Goal: Download file/media

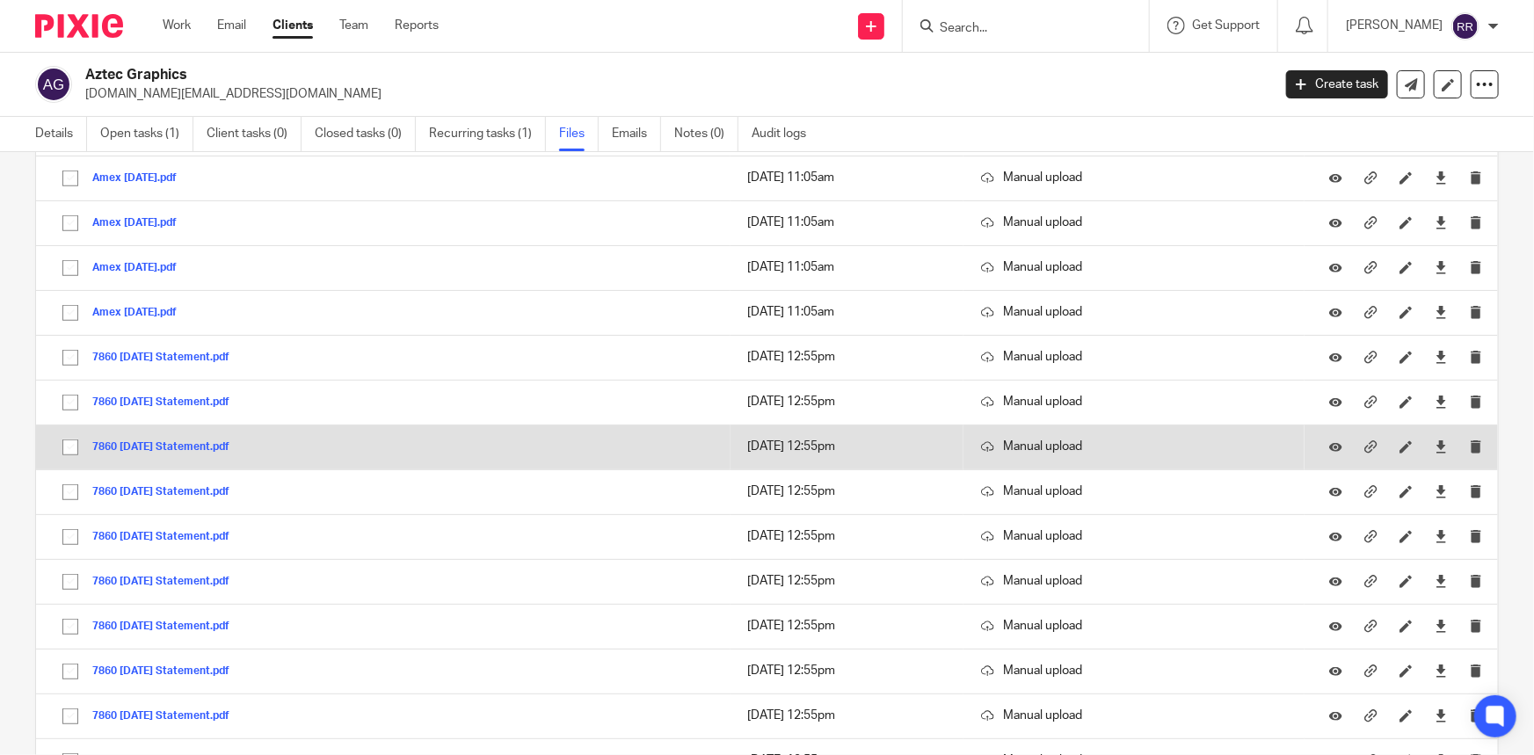
scroll to position [639, 0]
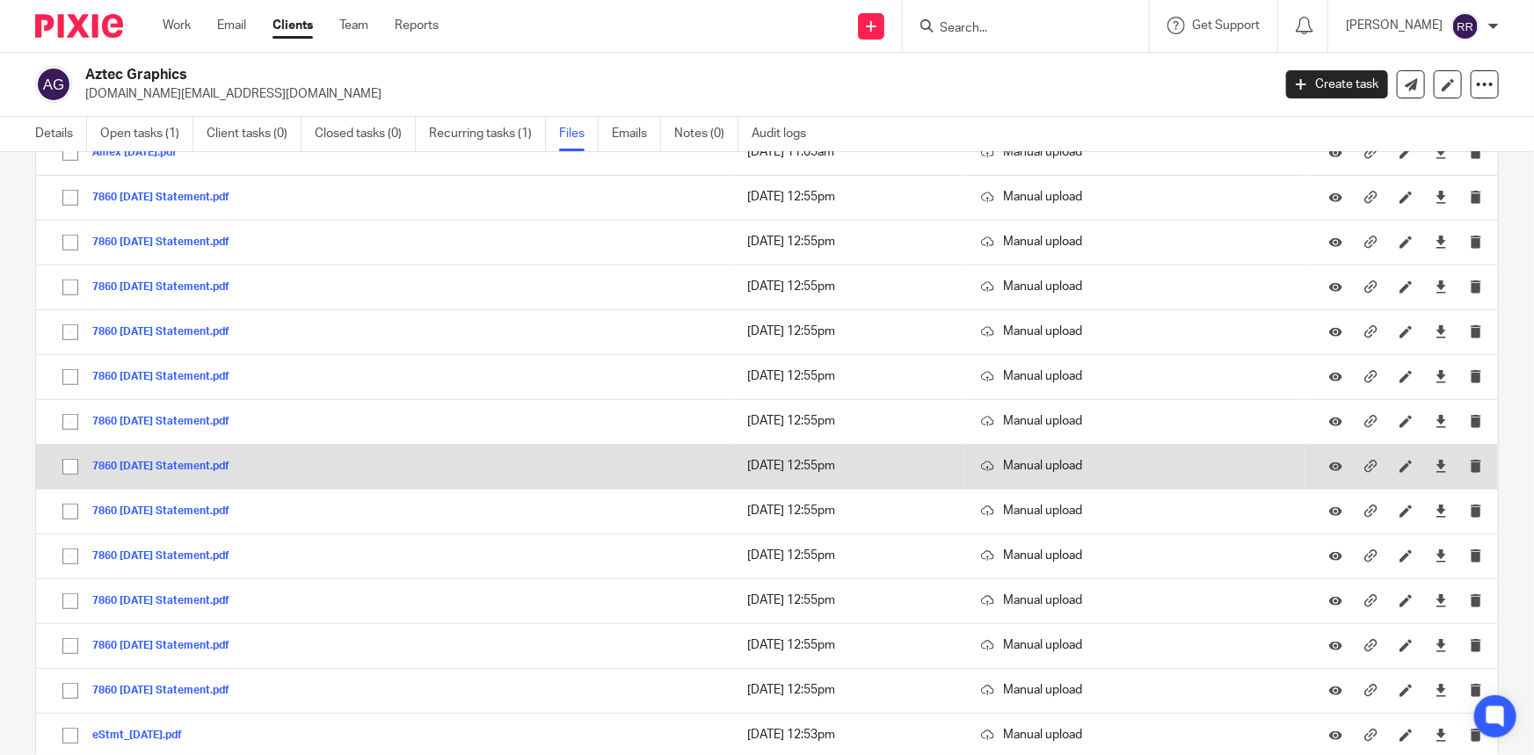
click at [182, 466] on button "7860 Oct 24 Statement.pdf" at bounding box center [167, 467] width 150 height 12
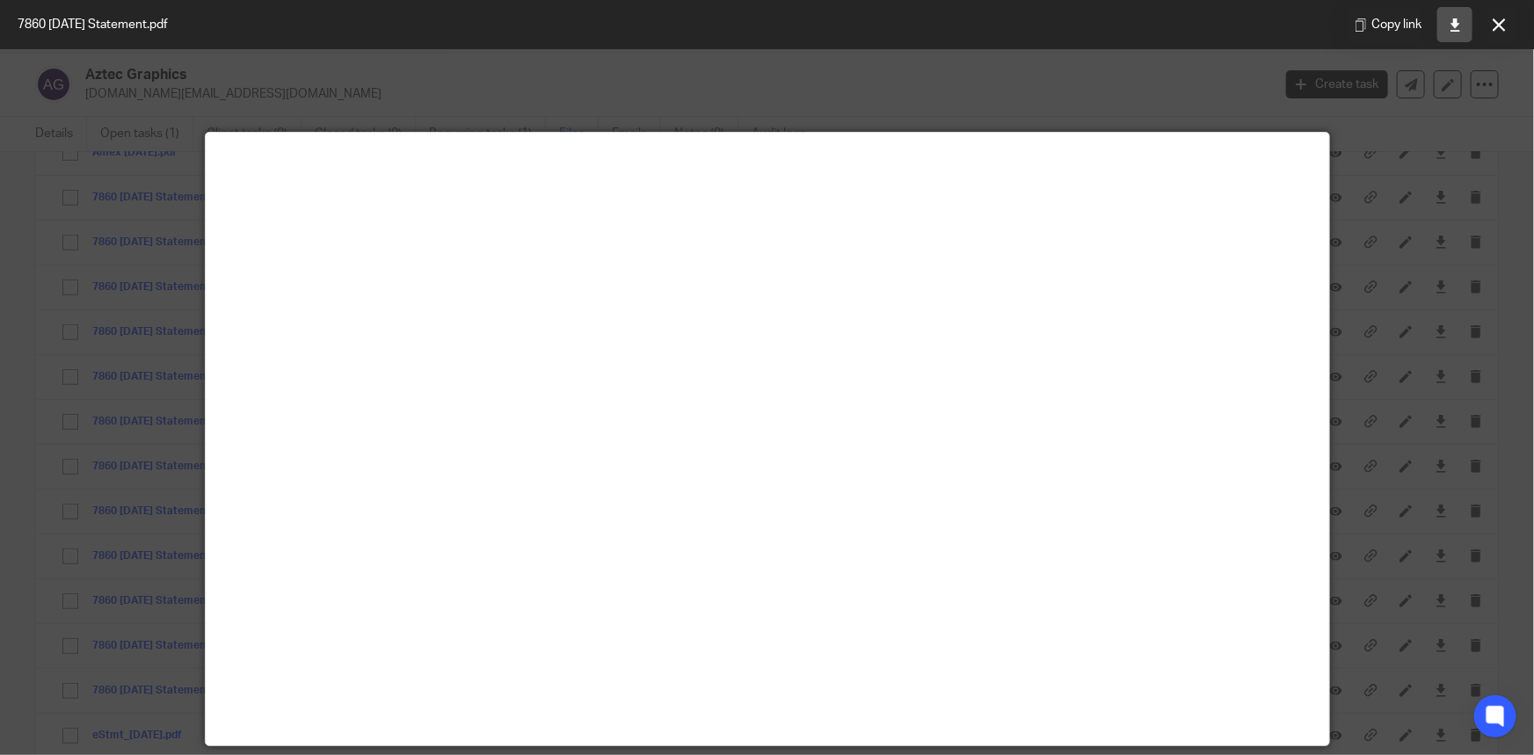
click at [1457, 27] on icon at bounding box center [1455, 24] width 13 height 13
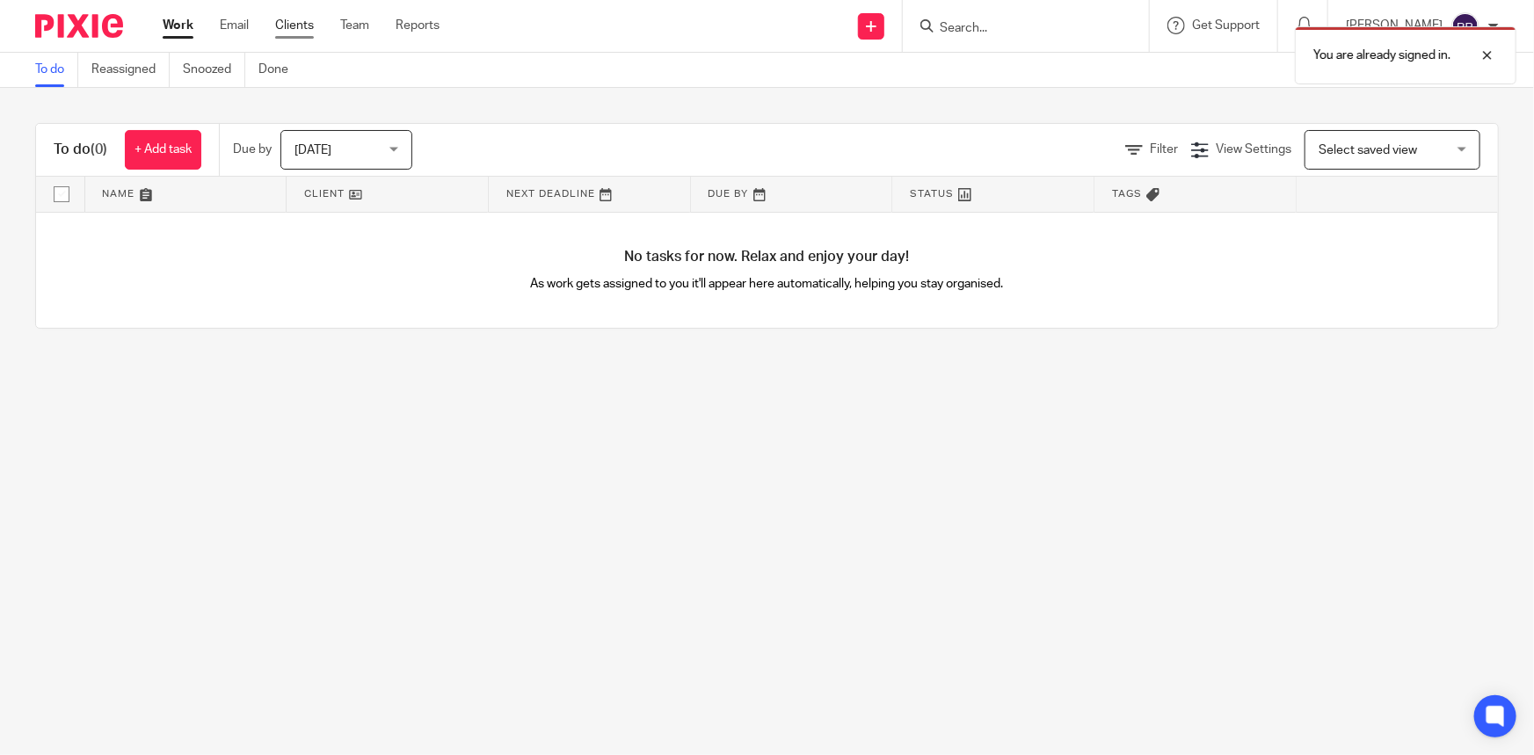
click at [302, 21] on link "Clients" at bounding box center [294, 26] width 39 height 18
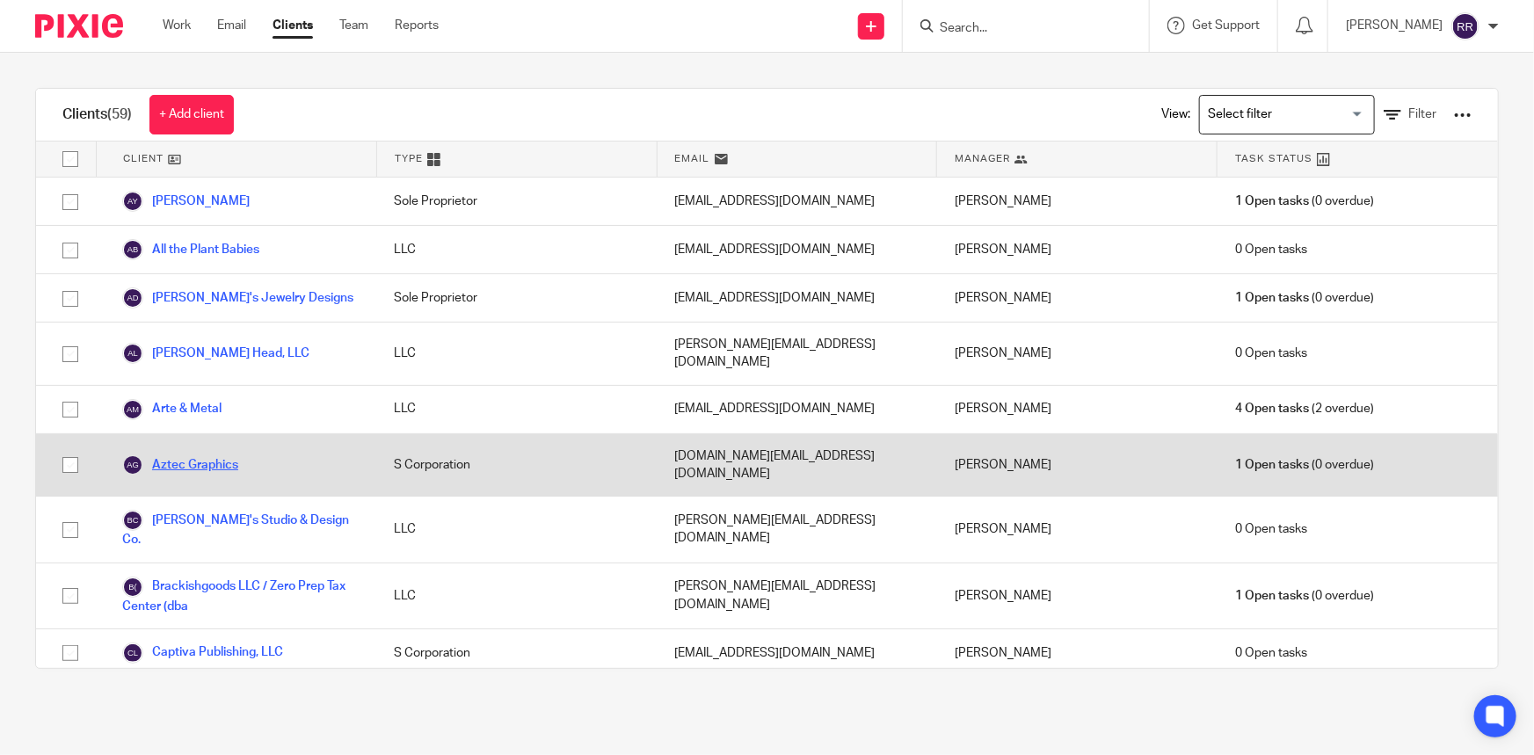
click at [193, 455] on link "Aztec Graphics" at bounding box center [180, 465] width 116 height 21
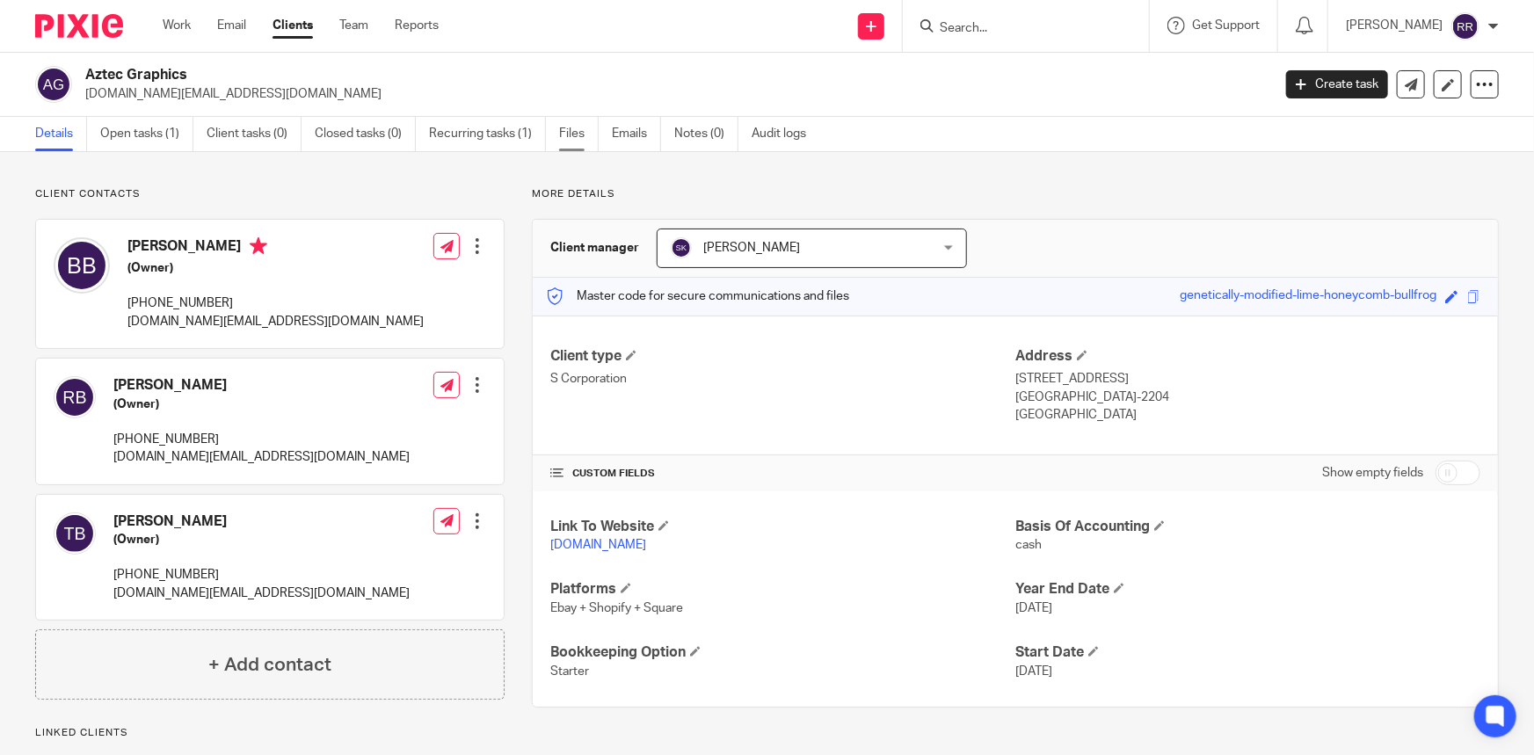
click at [580, 132] on link "Files" at bounding box center [579, 134] width 40 height 34
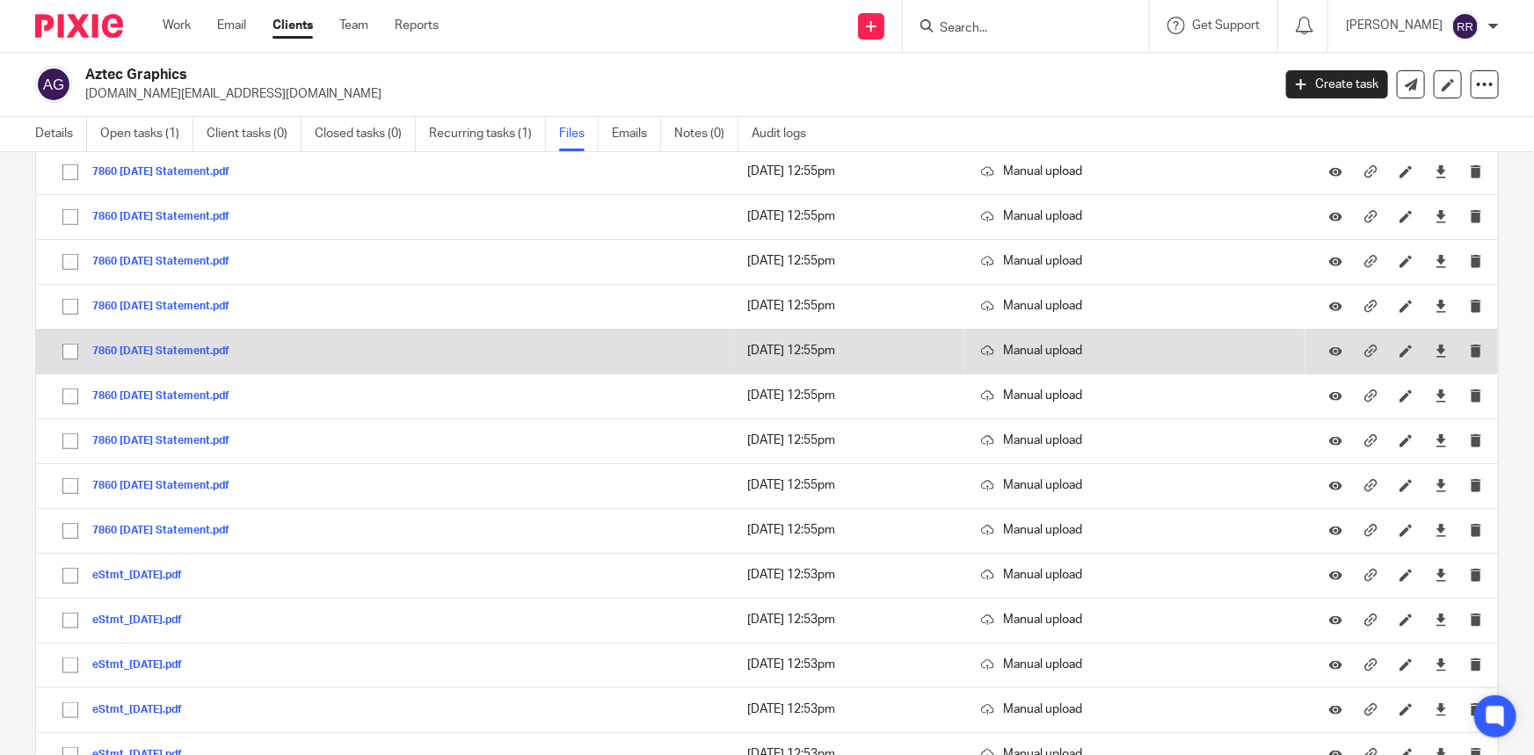
scroll to position [639, 0]
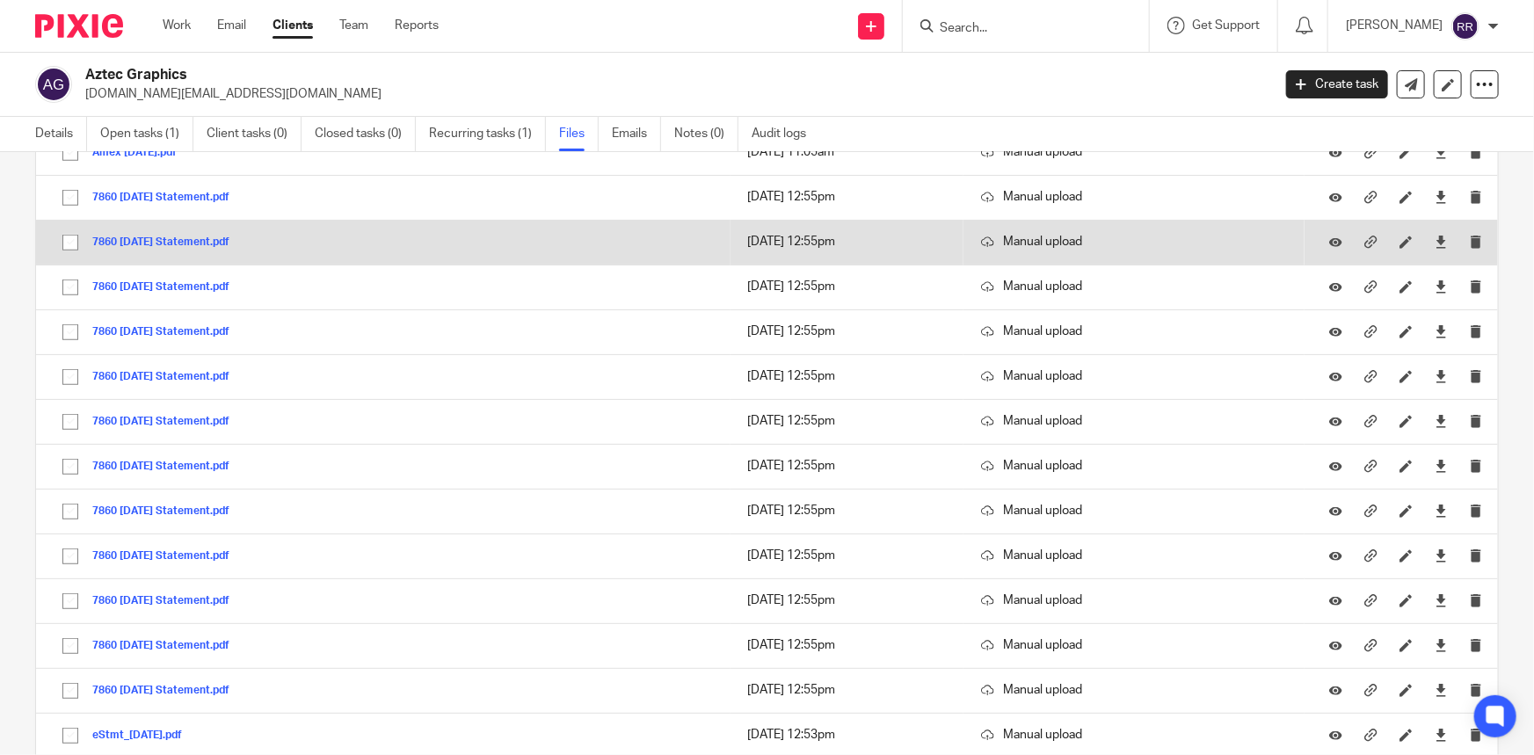
click at [186, 236] on button "7860 [DATE] Statement.pdf" at bounding box center [167, 242] width 150 height 12
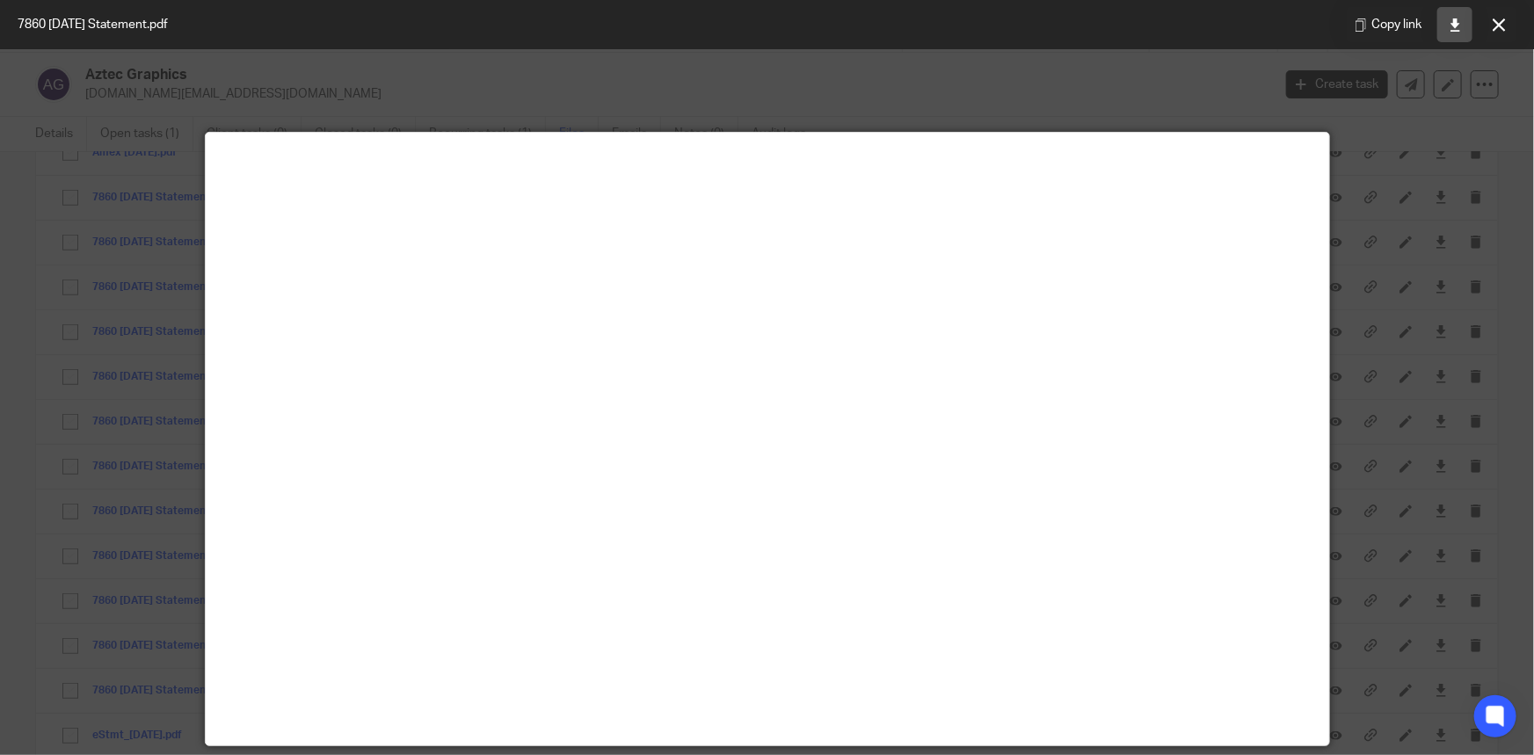
click at [1455, 25] on icon at bounding box center [1455, 24] width 13 height 13
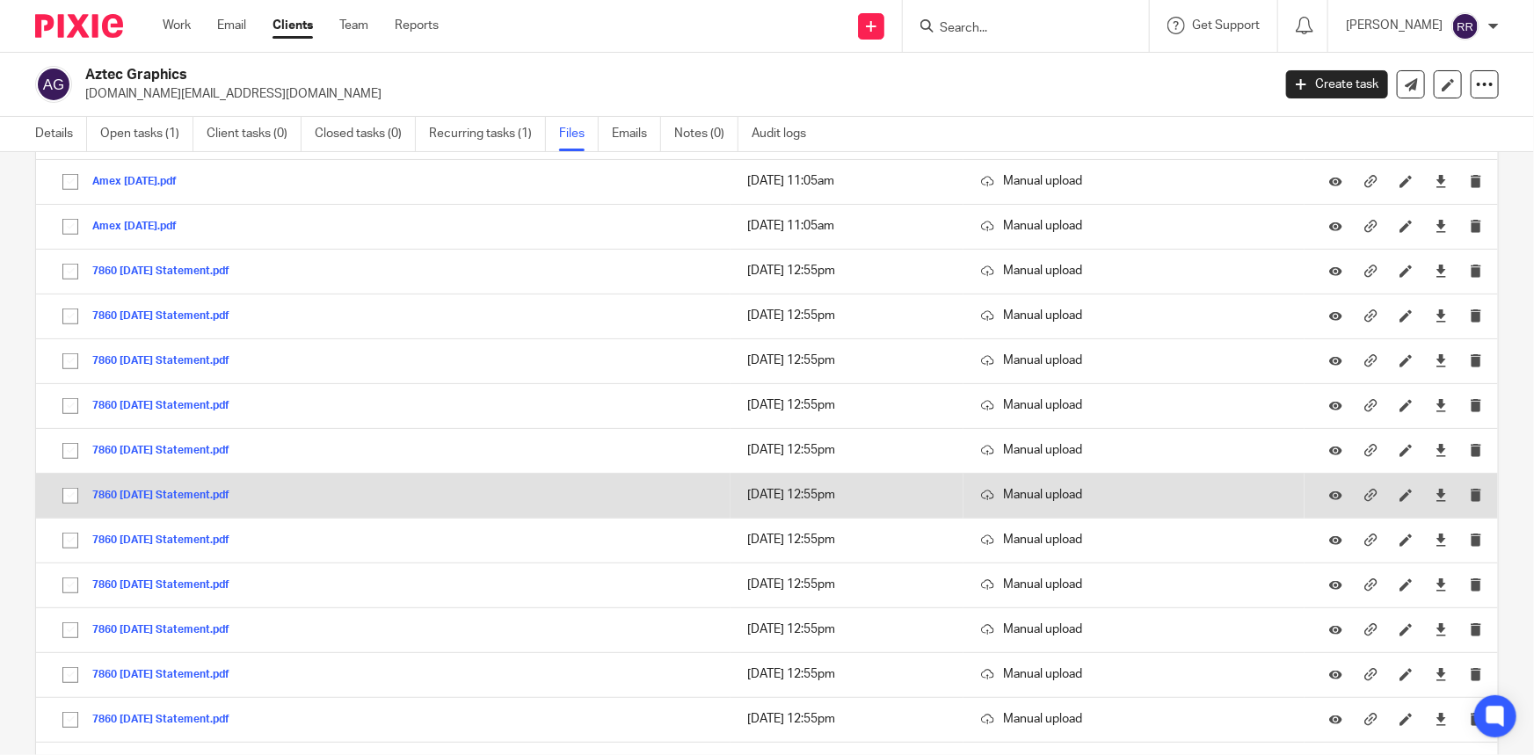
scroll to position [639, 0]
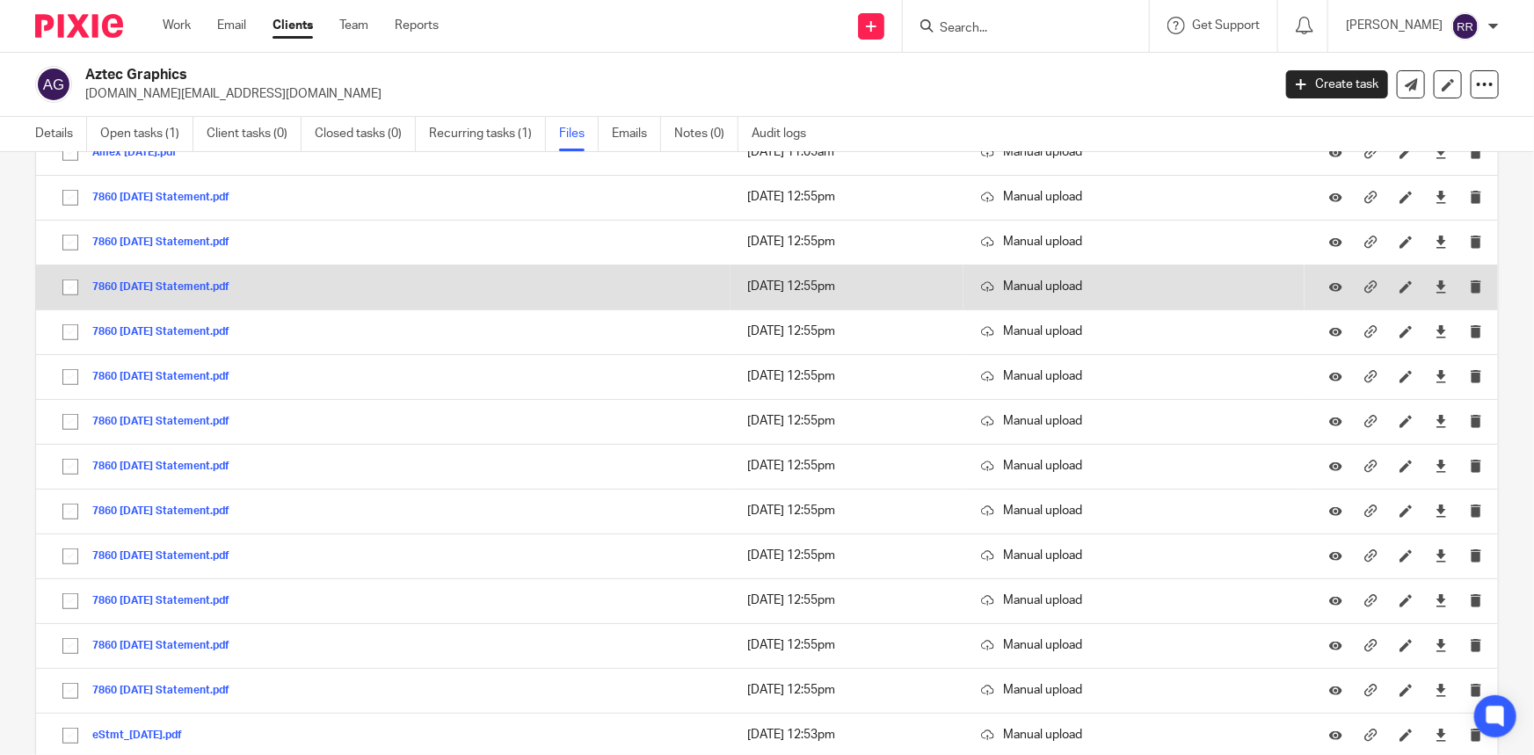
click at [194, 284] on button "7860 Dec 24 Statement.pdf" at bounding box center [167, 287] width 150 height 12
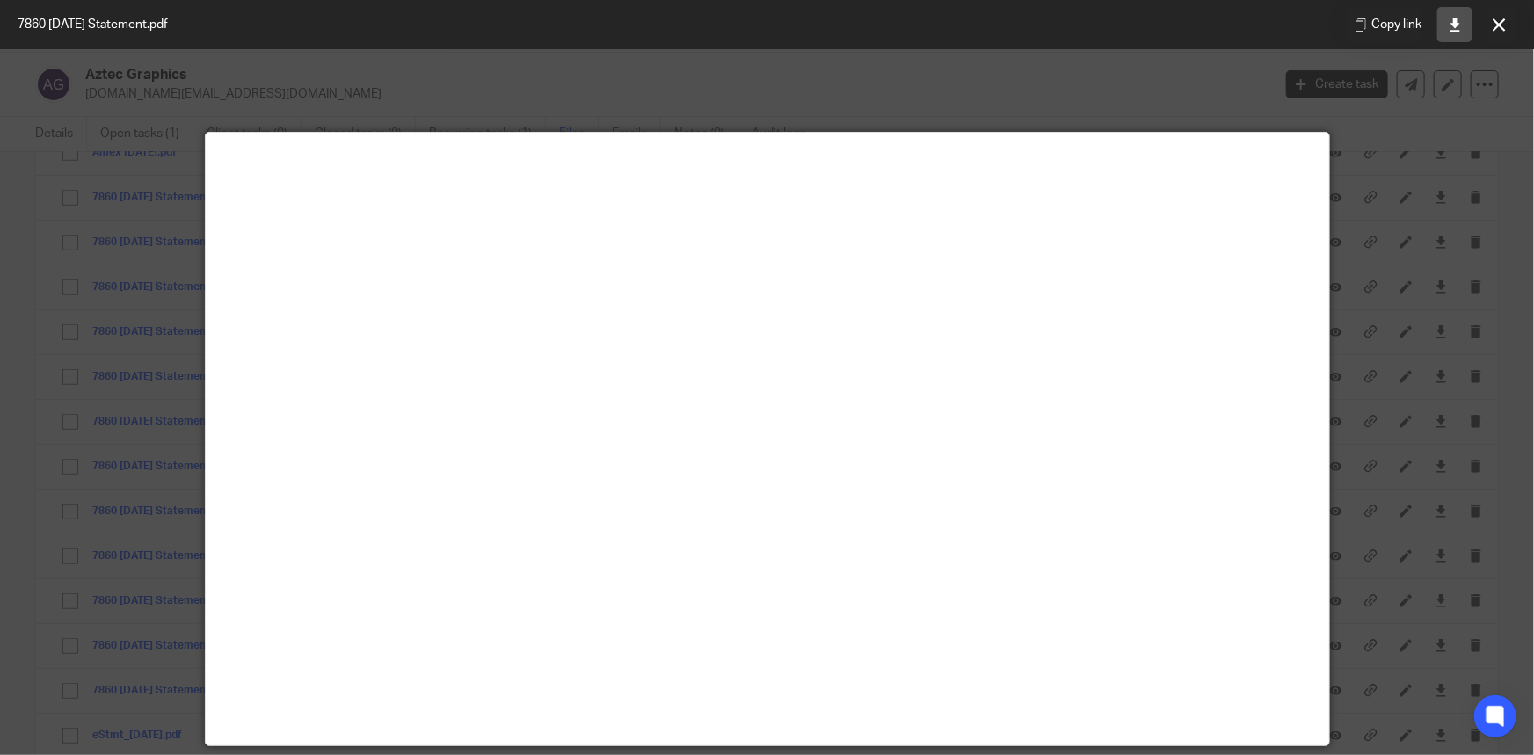
click at [1457, 25] on icon at bounding box center [1455, 24] width 13 height 13
